Goal: Check status: Check status

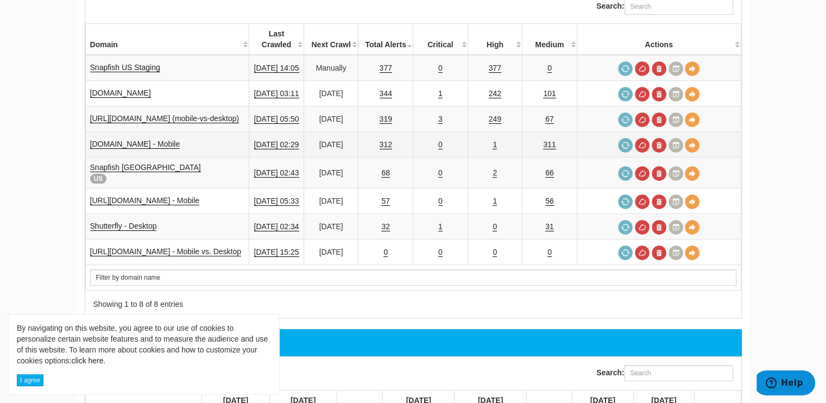
scroll to position [109, 0]
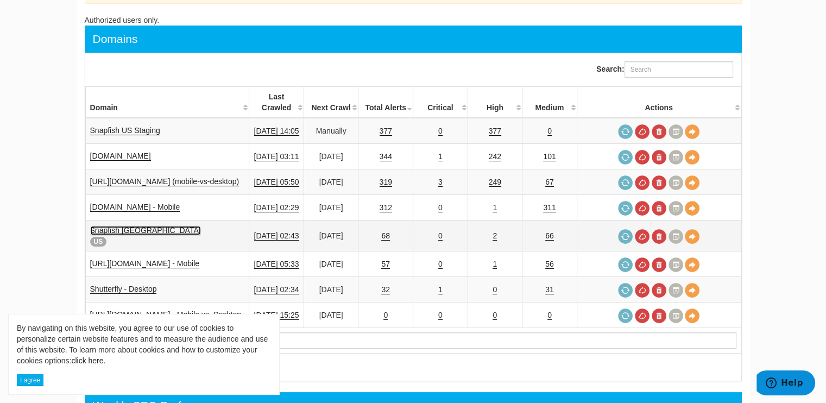
click at [122, 226] on link "Snapfish USA" at bounding box center [145, 230] width 111 height 9
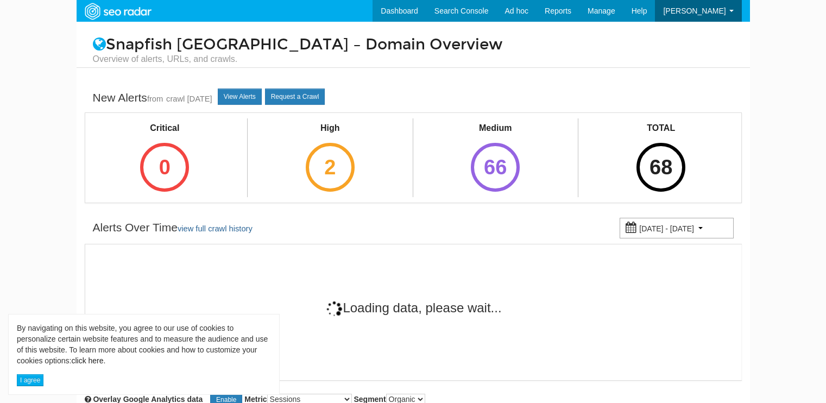
select select "500"
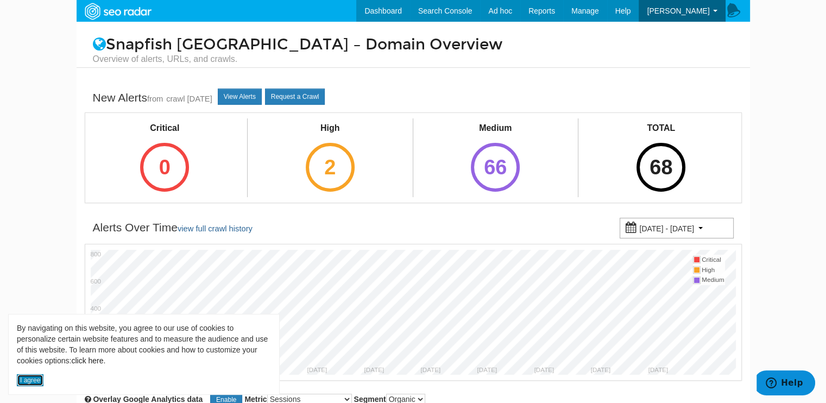
click at [28, 385] on button "I agree" at bounding box center [30, 380] width 27 height 12
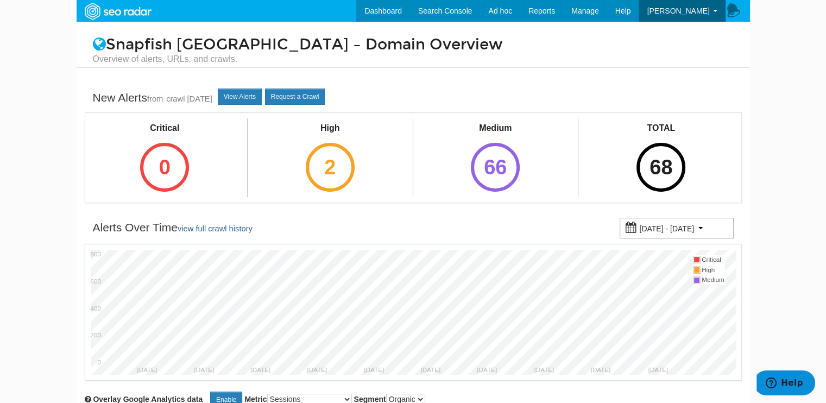
click at [364, 163] on div "High 2" at bounding box center [330, 156] width 76 height 76
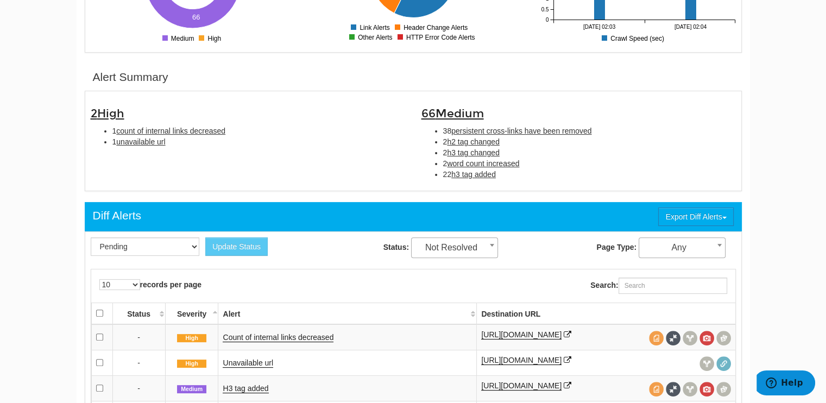
scroll to position [380, 0]
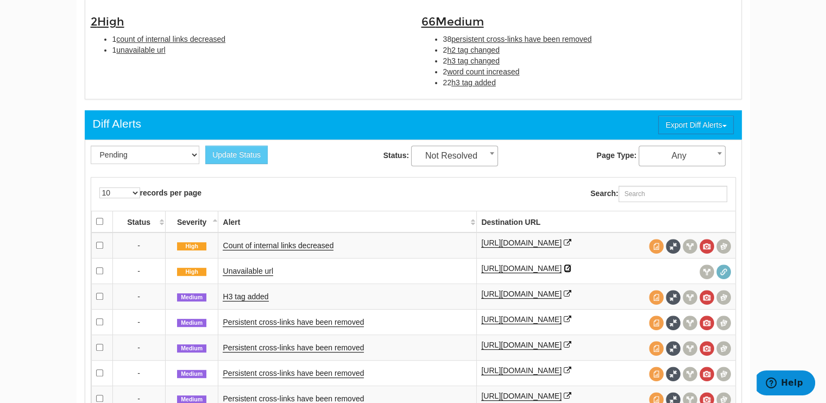
click at [571, 265] on icon at bounding box center [568, 268] width 8 height 8
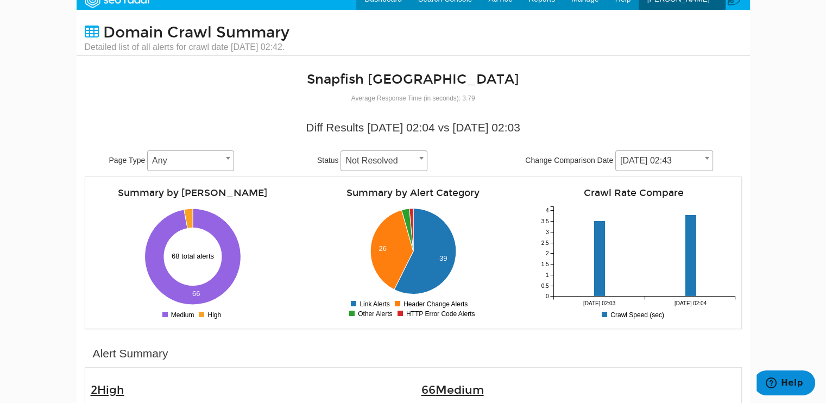
scroll to position [0, 0]
